Goal: Navigation & Orientation: Find specific page/section

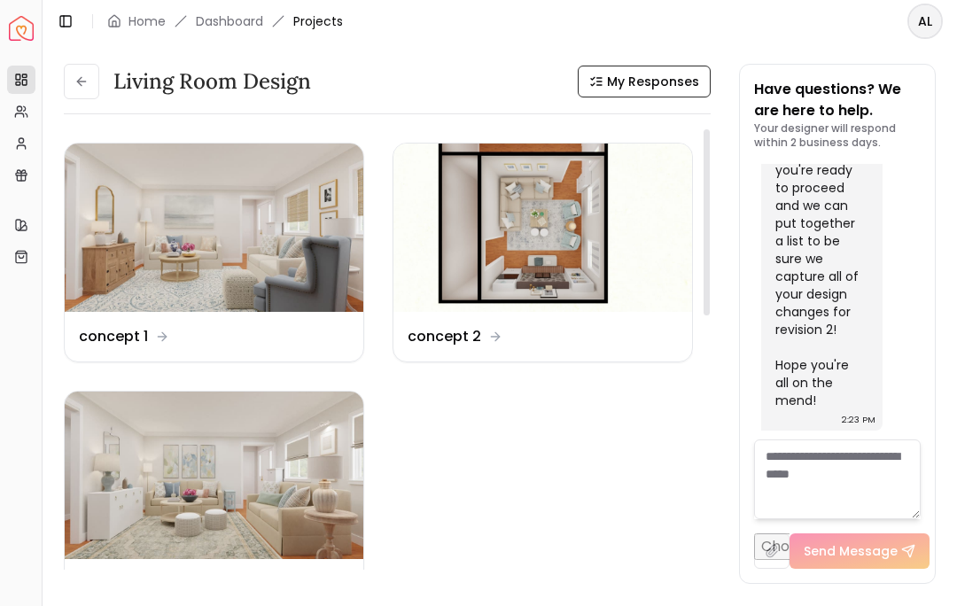
click at [219, 210] on img at bounding box center [214, 227] width 299 height 168
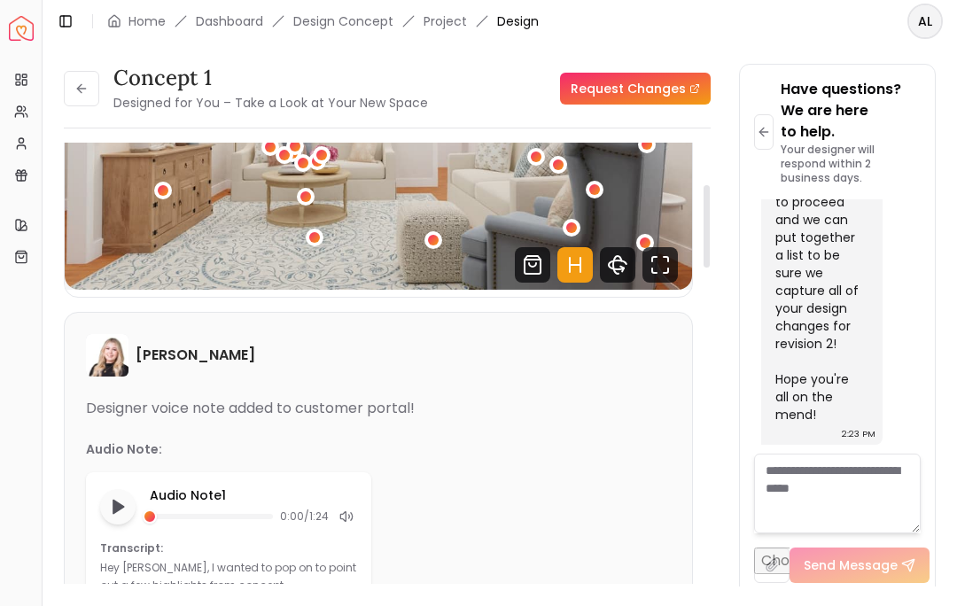
scroll to position [263, 0]
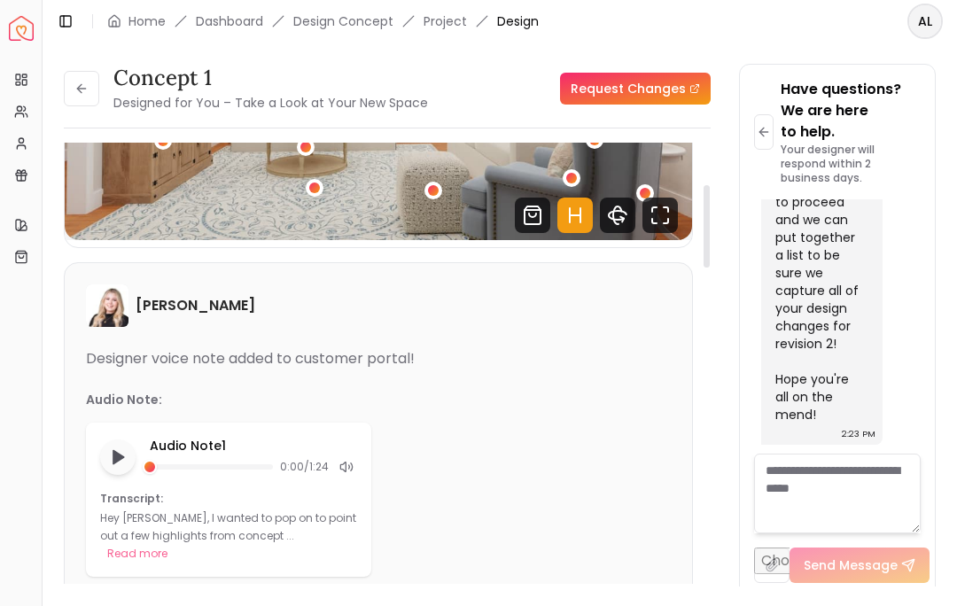
click at [126, 461] on icon "Play audio note" at bounding box center [118, 457] width 18 height 18
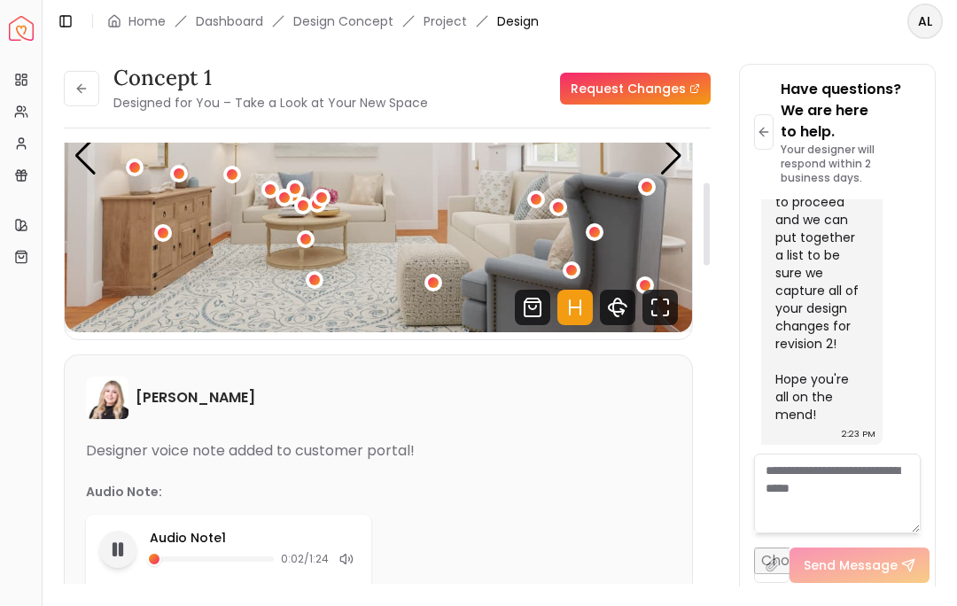
scroll to position [302, 0]
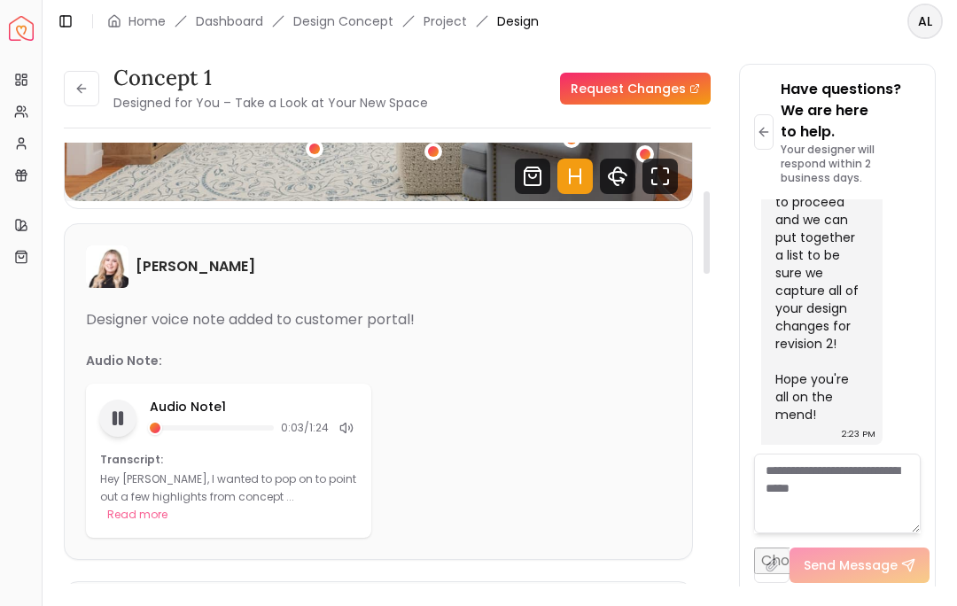
click at [113, 423] on rect "Pause audio note" at bounding box center [115, 418] width 4 height 12
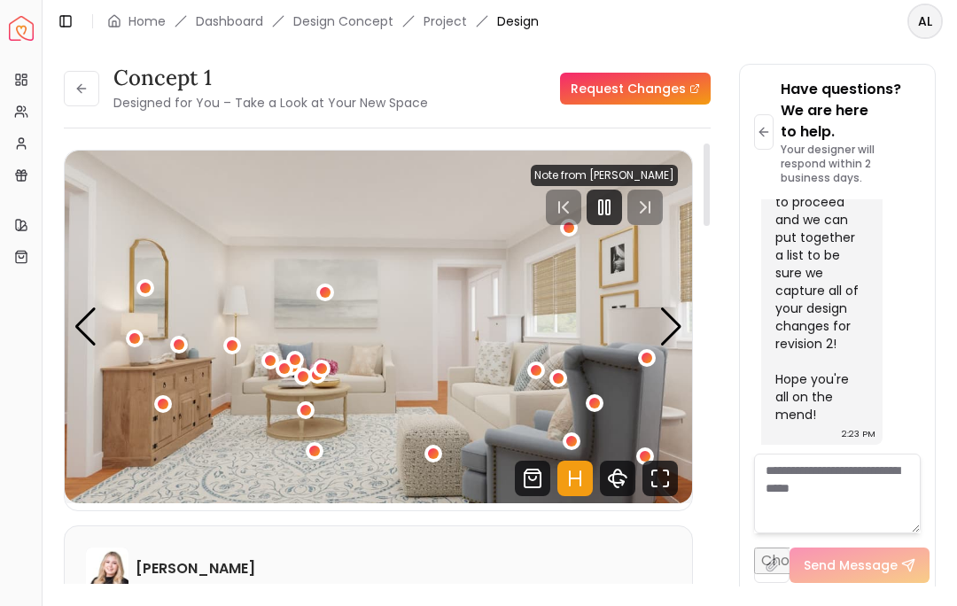
scroll to position [0, 0]
click at [665, 339] on div "Next slide" at bounding box center [671, 326] width 24 height 39
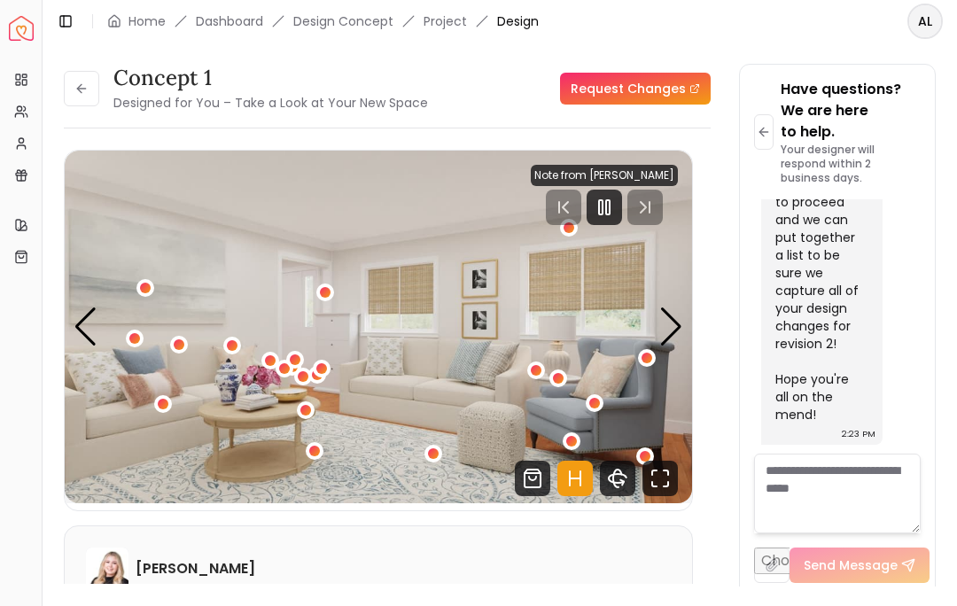
click at [663, 340] on div "Next slide" at bounding box center [671, 326] width 24 height 39
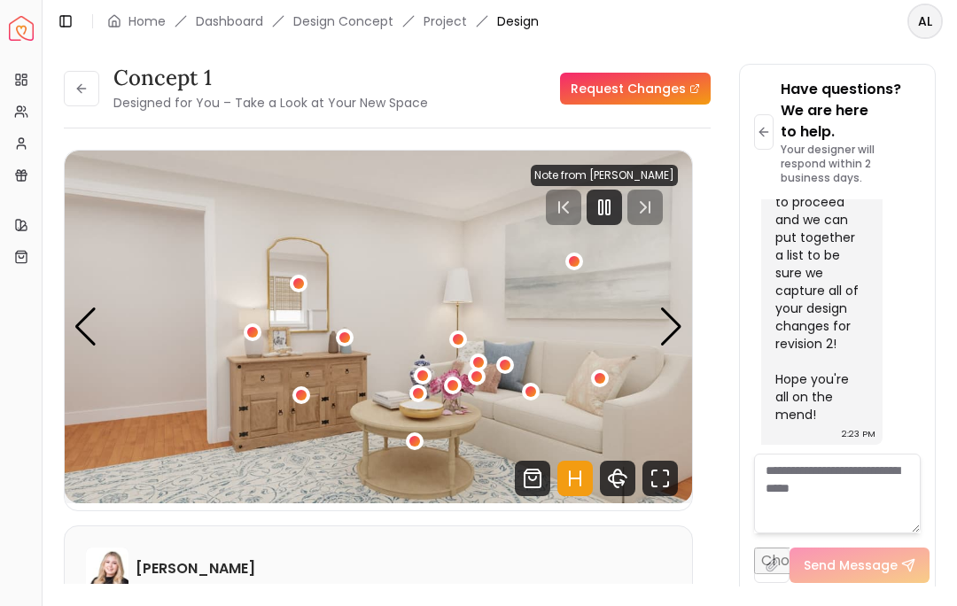
click at [672, 338] on div "Next slide" at bounding box center [671, 326] width 24 height 39
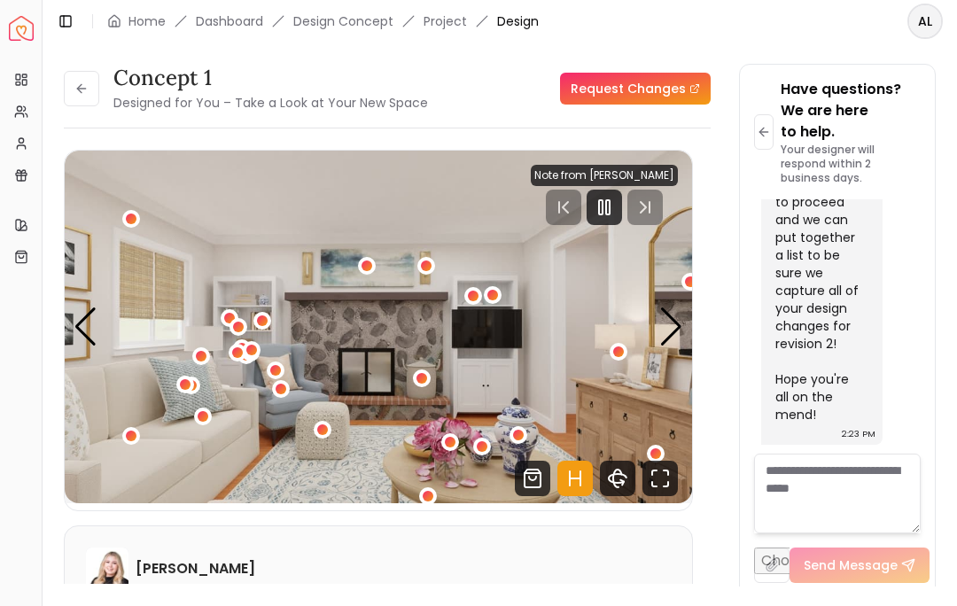
click at [105, 338] on img "4 / 5" at bounding box center [378, 327] width 627 height 353
click at [89, 333] on div "Previous slide" at bounding box center [86, 326] width 24 height 39
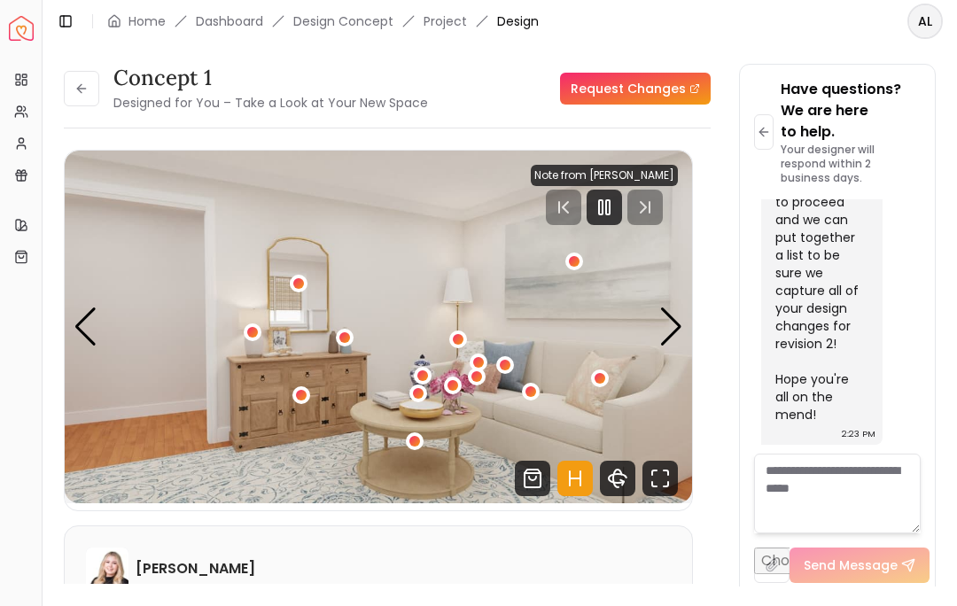
click at [101, 330] on img "3 / 5" at bounding box center [378, 327] width 627 height 353
click at [93, 338] on div "Previous slide" at bounding box center [86, 326] width 24 height 39
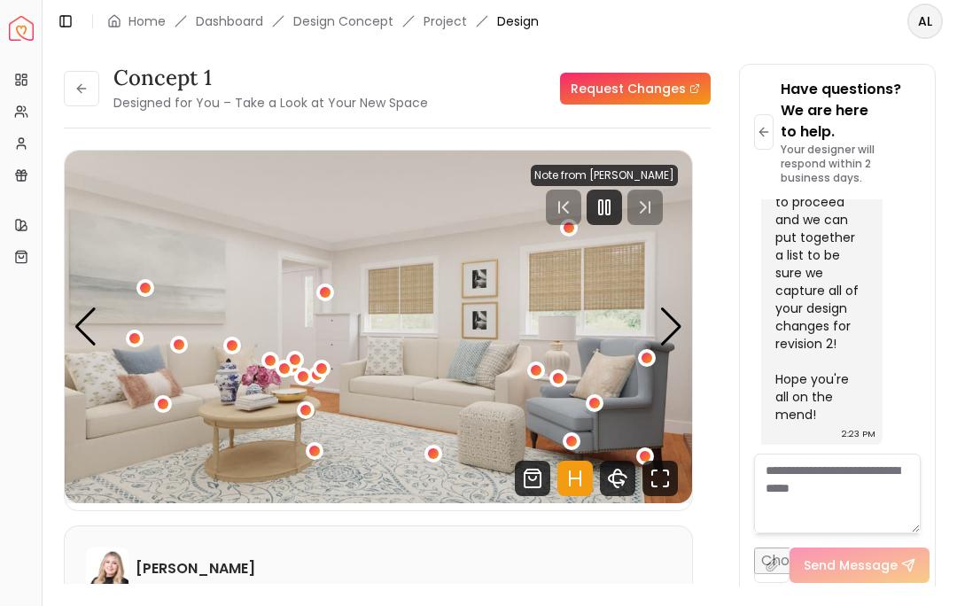
click at [670, 339] on div "Next slide" at bounding box center [671, 326] width 24 height 39
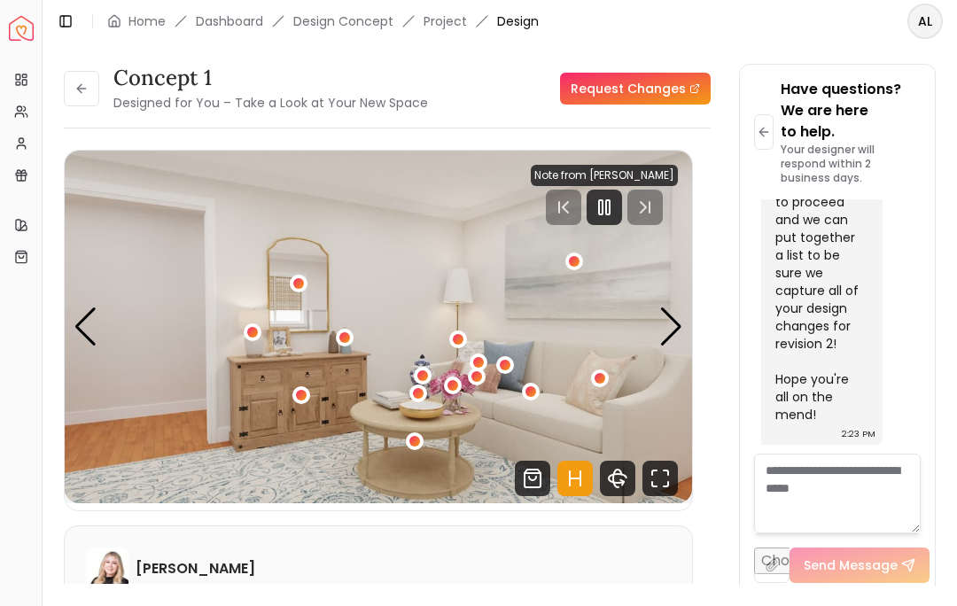
click at [674, 344] on div "Next slide" at bounding box center [671, 326] width 24 height 39
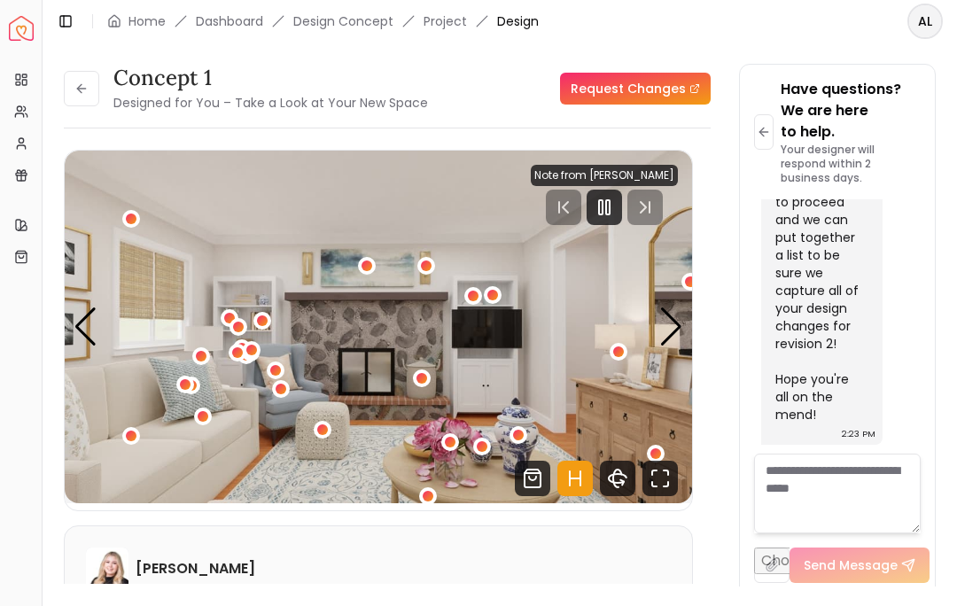
click at [677, 351] on img "4 / 5" at bounding box center [378, 327] width 627 height 353
click at [665, 337] on div "Next slide" at bounding box center [671, 326] width 24 height 39
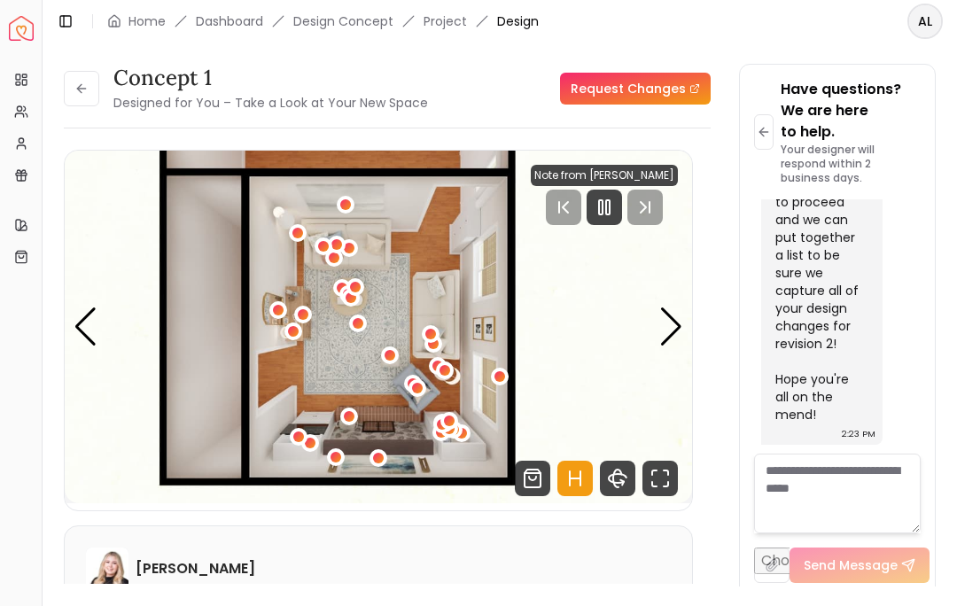
click at [663, 341] on div "Next slide" at bounding box center [671, 326] width 24 height 39
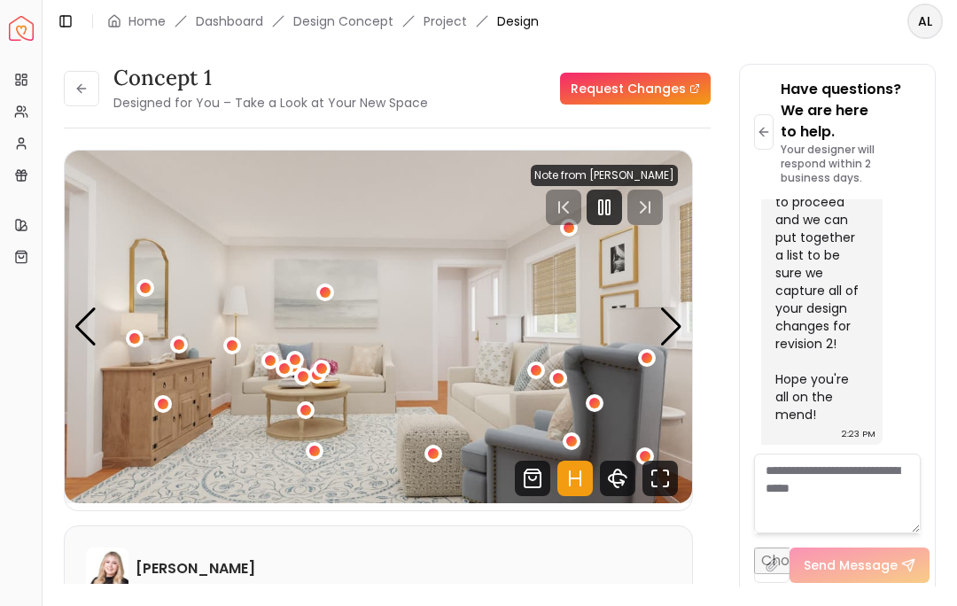
click at [677, 345] on div "Next slide" at bounding box center [671, 326] width 24 height 39
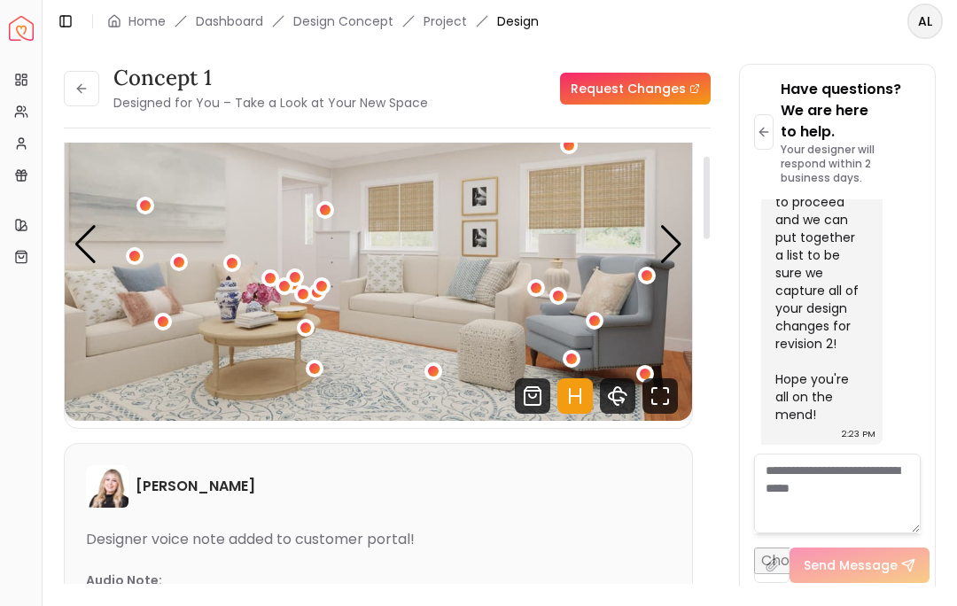
scroll to position [83, 0]
click at [666, 250] on div "Next slide" at bounding box center [671, 243] width 24 height 39
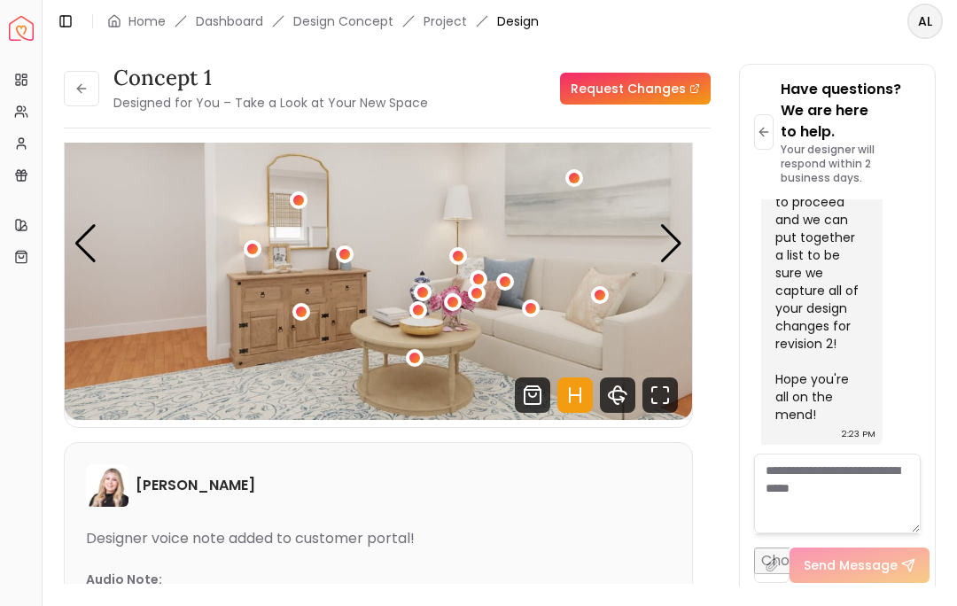
click at [671, 261] on div "Next slide" at bounding box center [671, 243] width 24 height 39
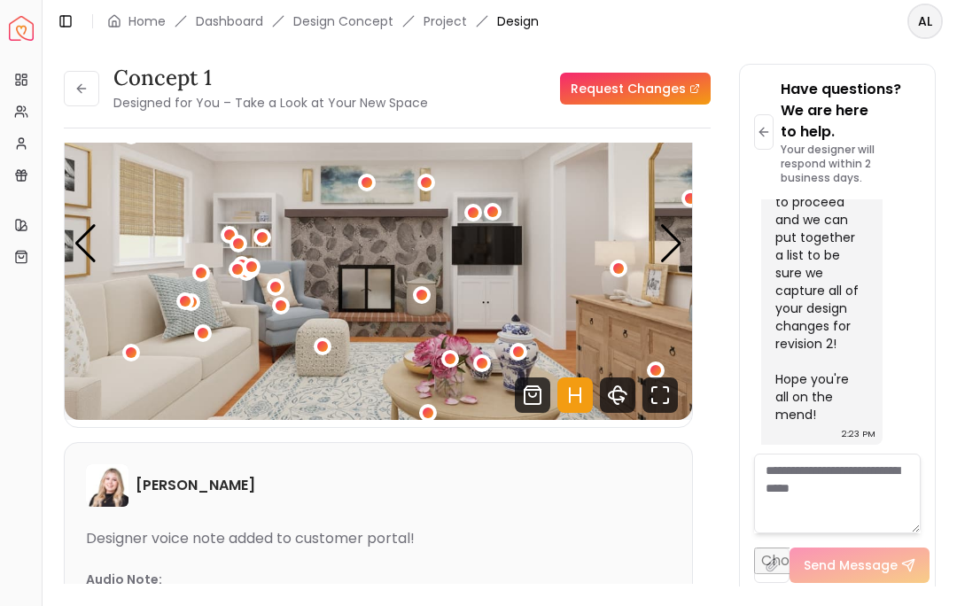
click at [665, 396] on icon "Fullscreen" at bounding box center [659, 394] width 35 height 35
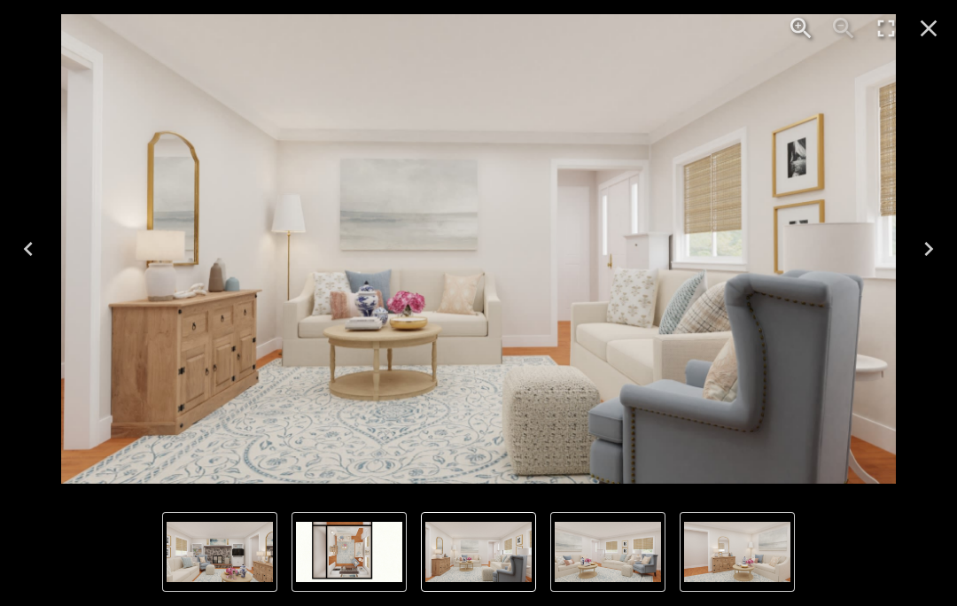
click at [930, 30] on icon "Close" at bounding box center [928, 28] width 17 height 17
